Goal: Navigation & Orientation: Find specific page/section

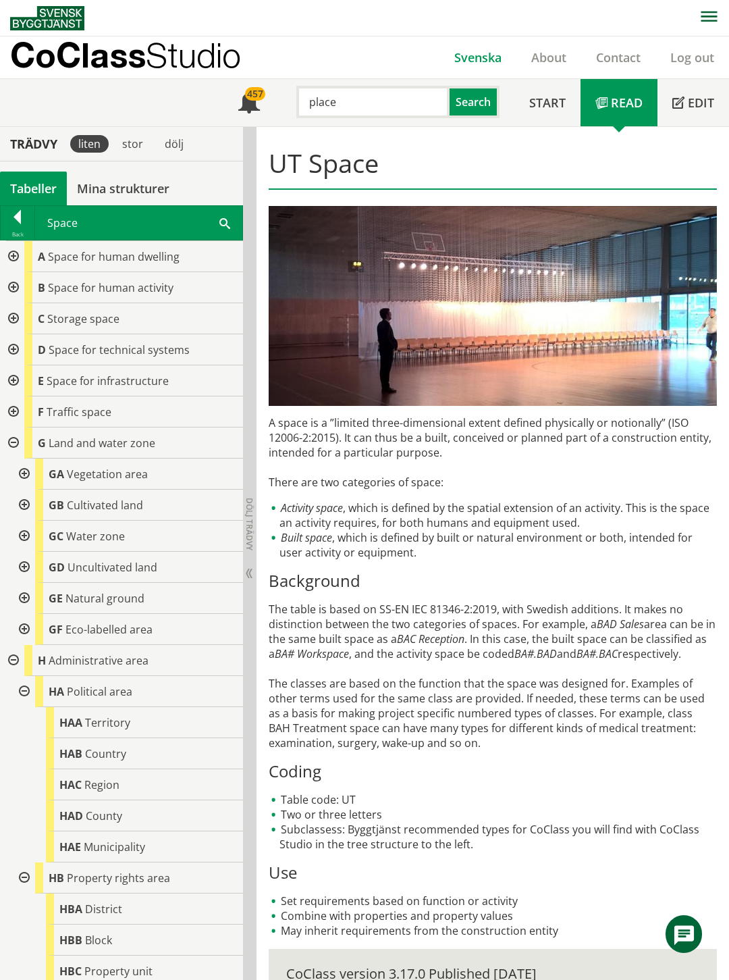
click at [473, 52] on link "Svenska" at bounding box center [478, 57] width 77 height 16
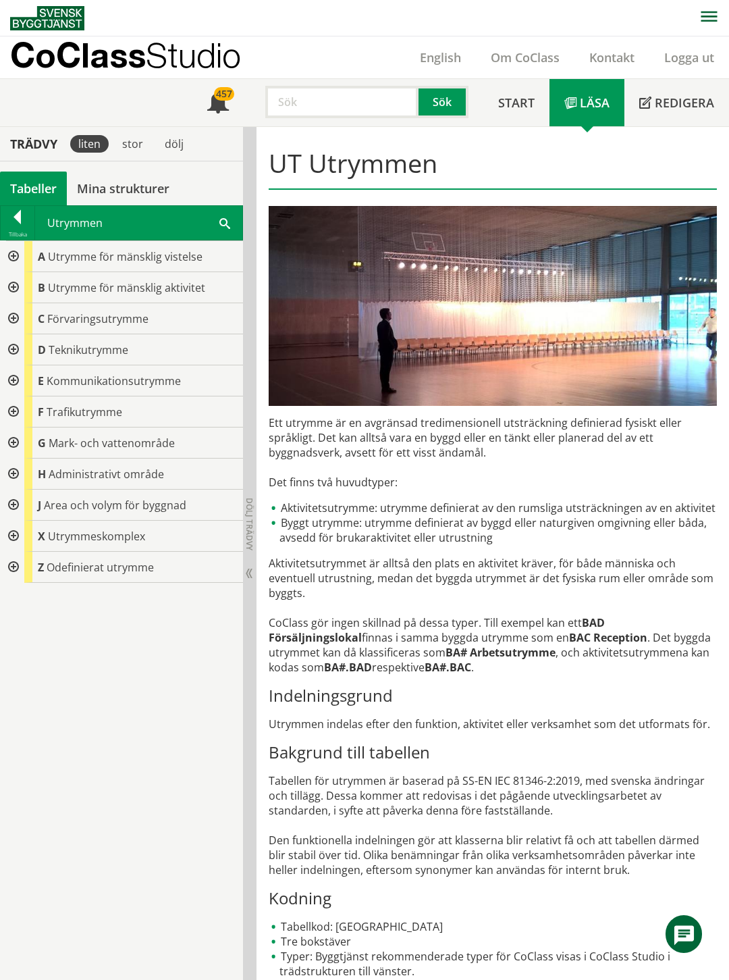
click at [9, 503] on div at bounding box center [12, 505] width 24 height 31
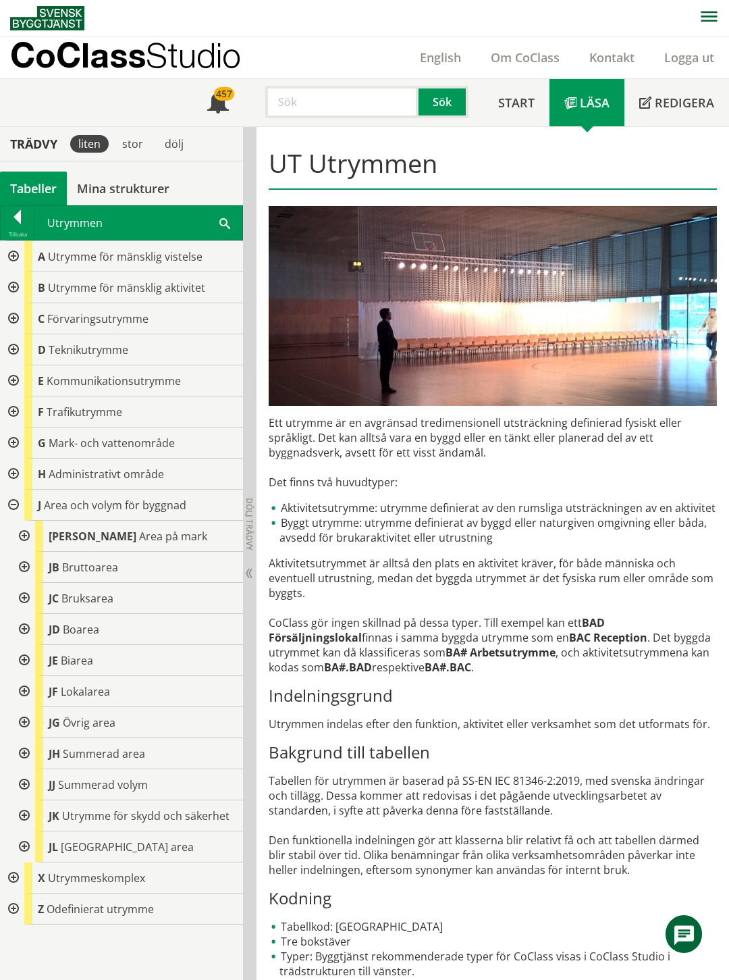
click at [22, 784] on div at bounding box center [23, 784] width 24 height 31
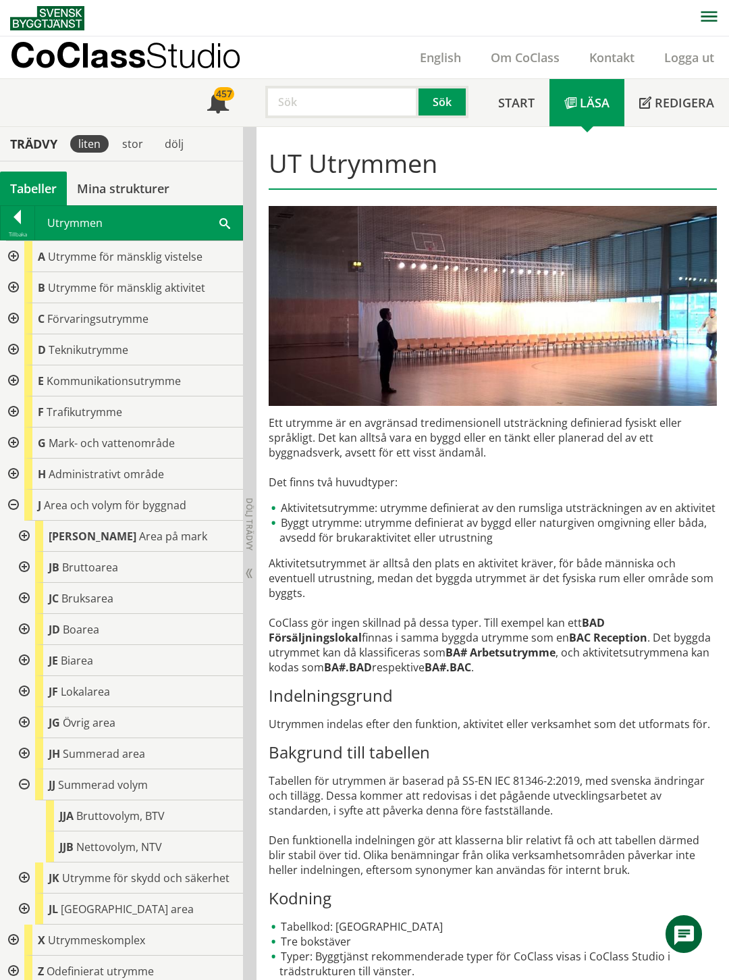
click at [22, 784] on div at bounding box center [23, 784] width 24 height 31
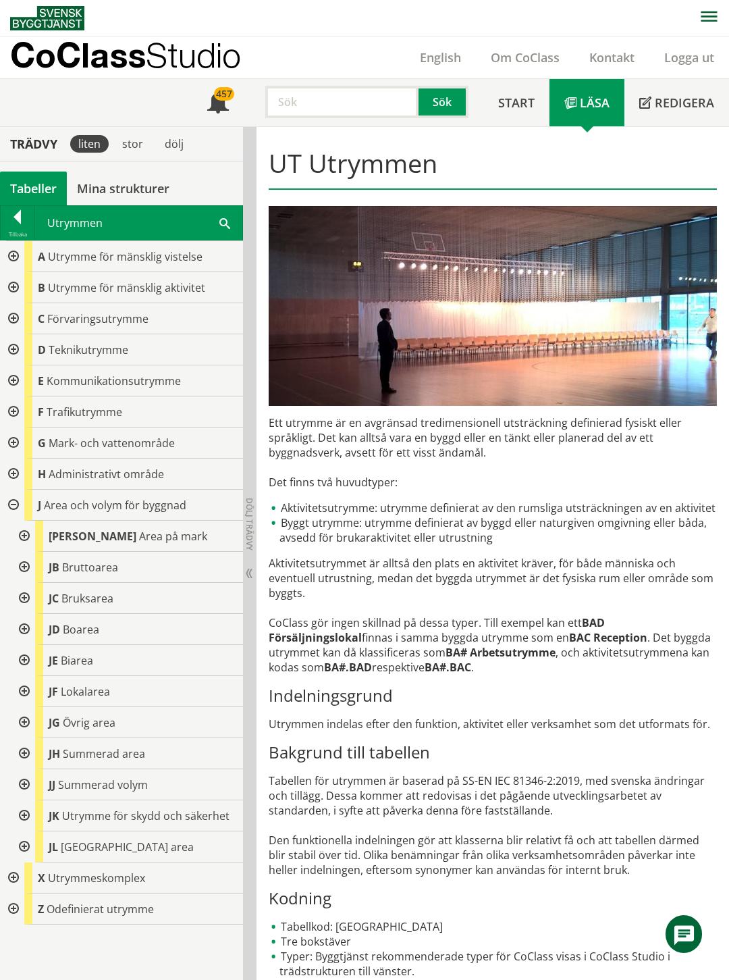
click at [22, 751] on div at bounding box center [23, 753] width 24 height 31
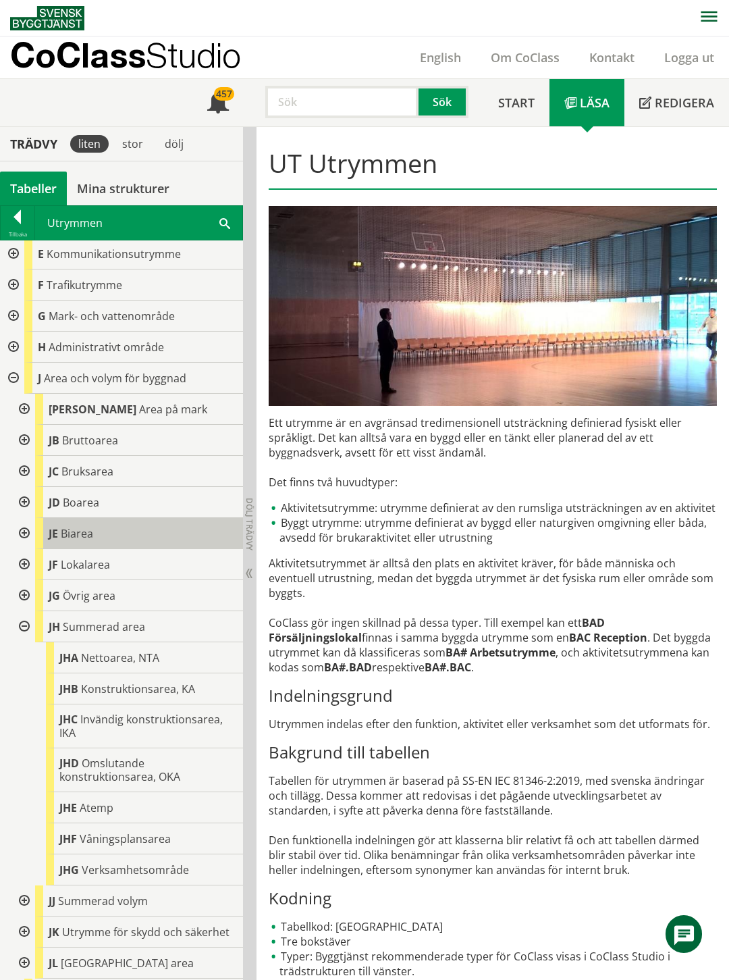
scroll to position [150, 0]
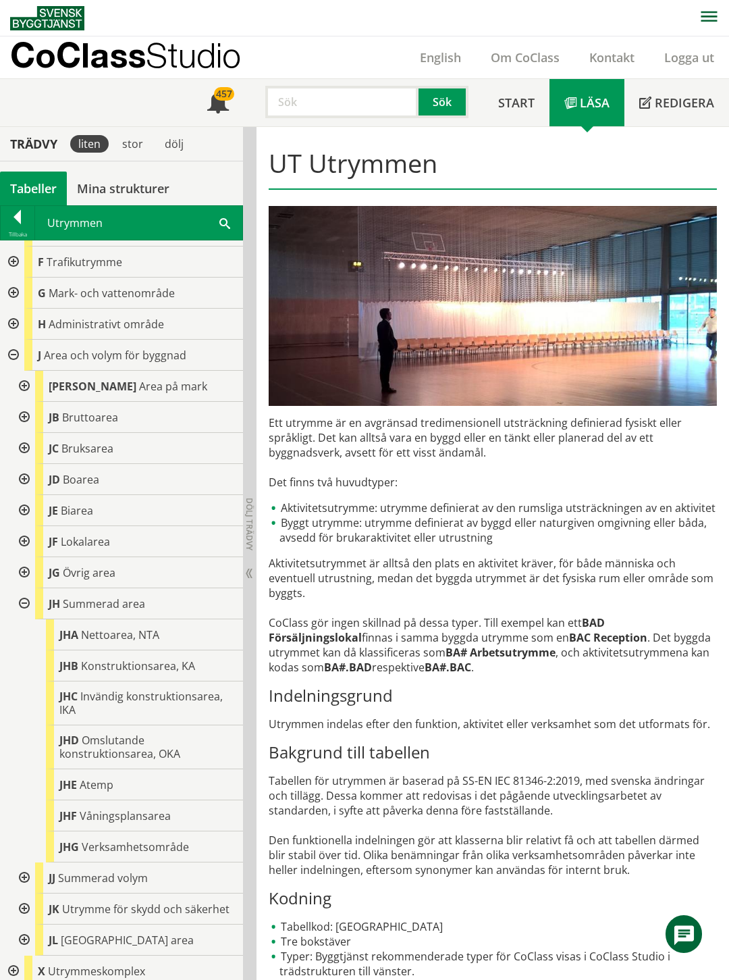
click at [26, 603] on div at bounding box center [23, 603] width 24 height 31
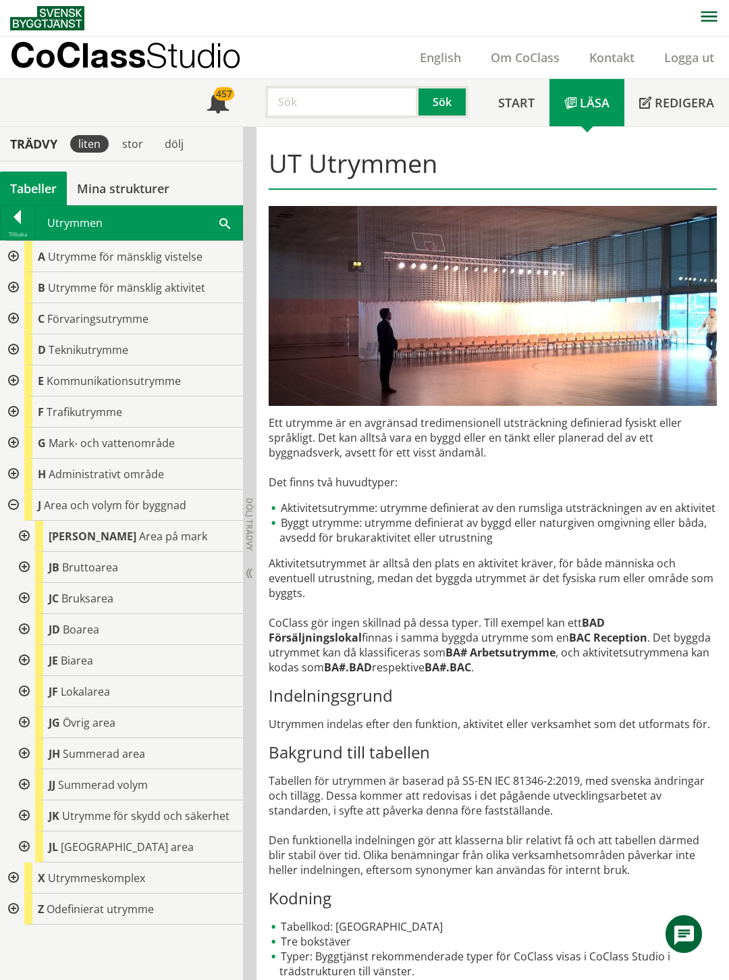
scroll to position [0, 0]
click at [451, 56] on link "English" at bounding box center [440, 57] width 71 height 16
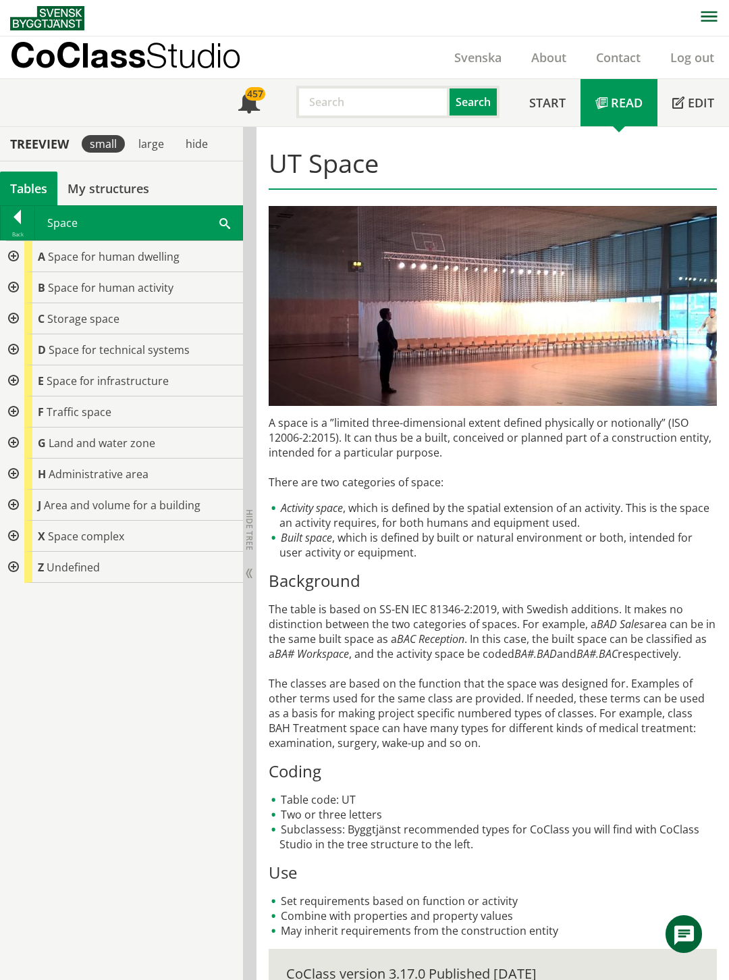
click at [14, 504] on div at bounding box center [12, 505] width 24 height 31
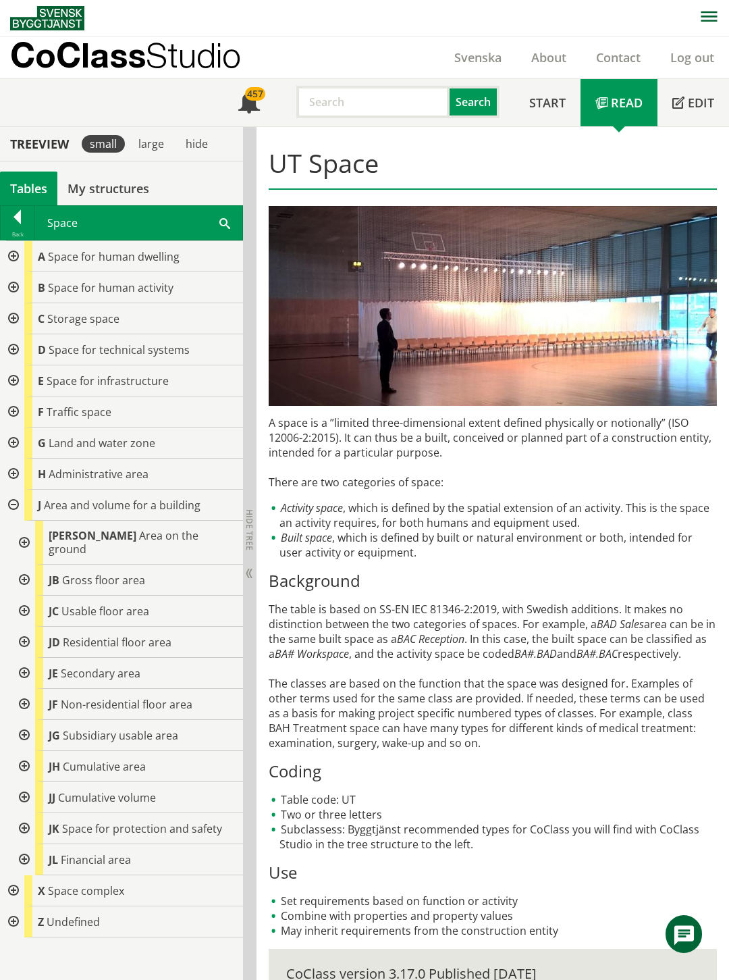
click at [14, 505] on div at bounding box center [12, 505] width 24 height 31
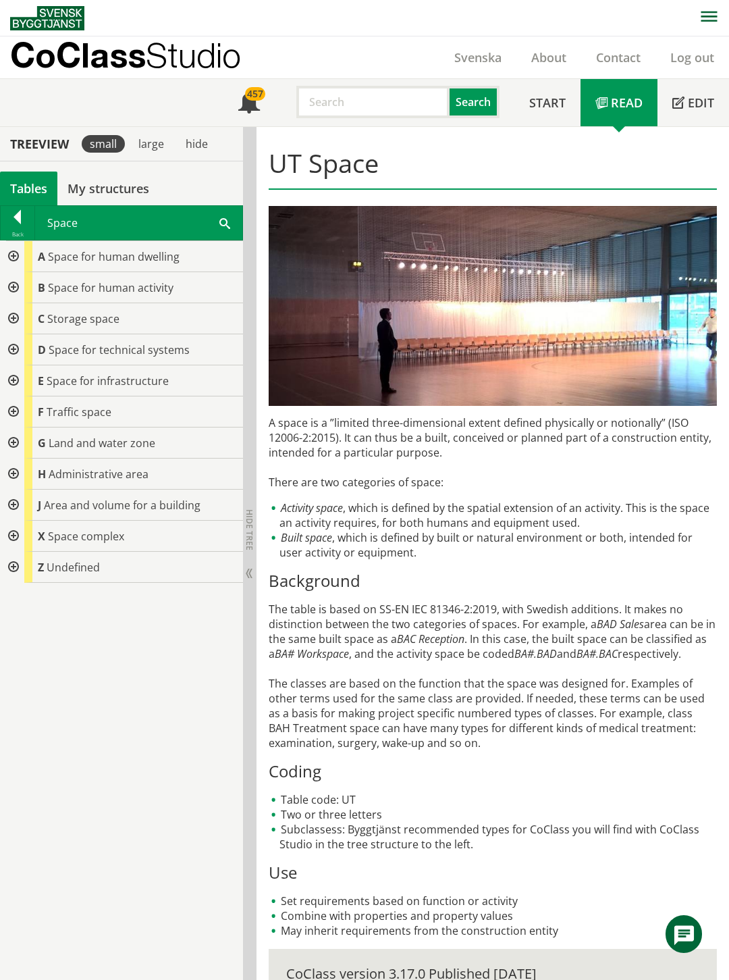
click at [11, 473] on div at bounding box center [12, 474] width 24 height 31
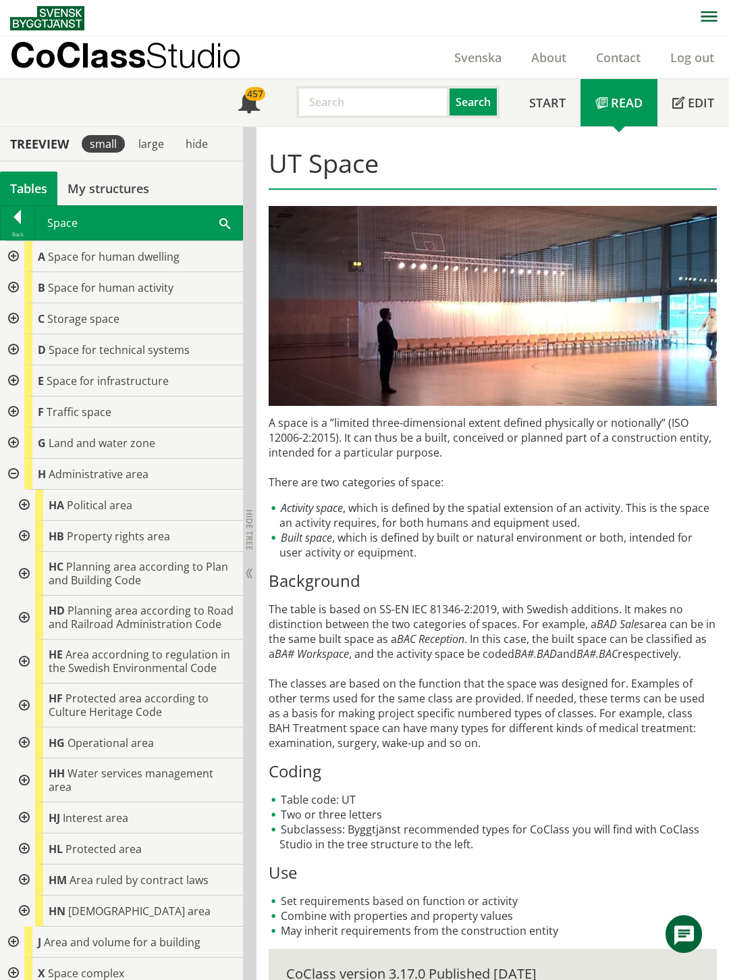
click at [24, 504] on div at bounding box center [23, 505] width 24 height 31
